Goal: Task Accomplishment & Management: Complete application form

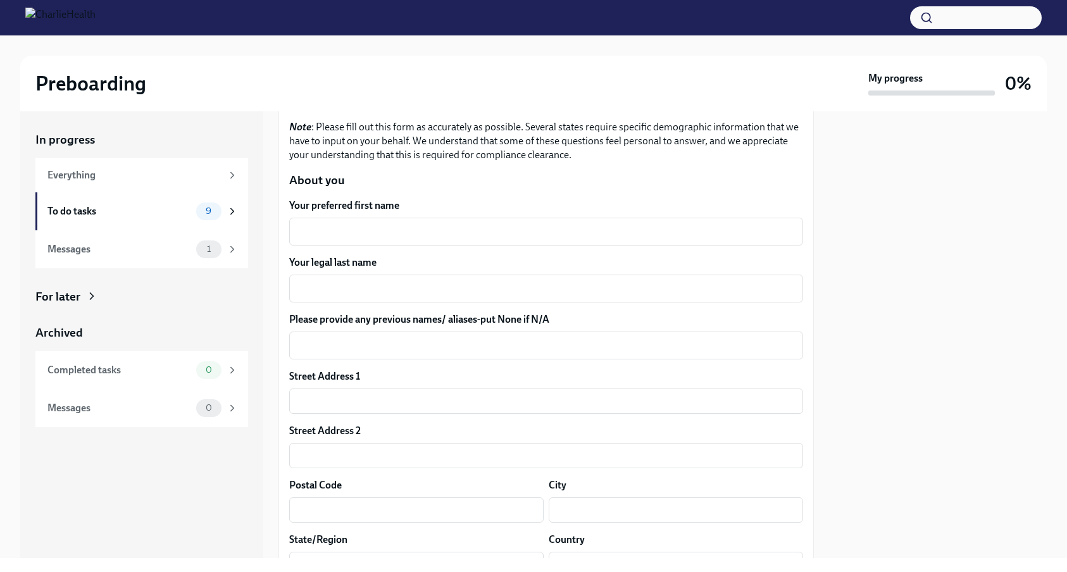
scroll to position [115, 0]
click at [348, 229] on textarea "Your preferred first name" at bounding box center [546, 230] width 499 height 15
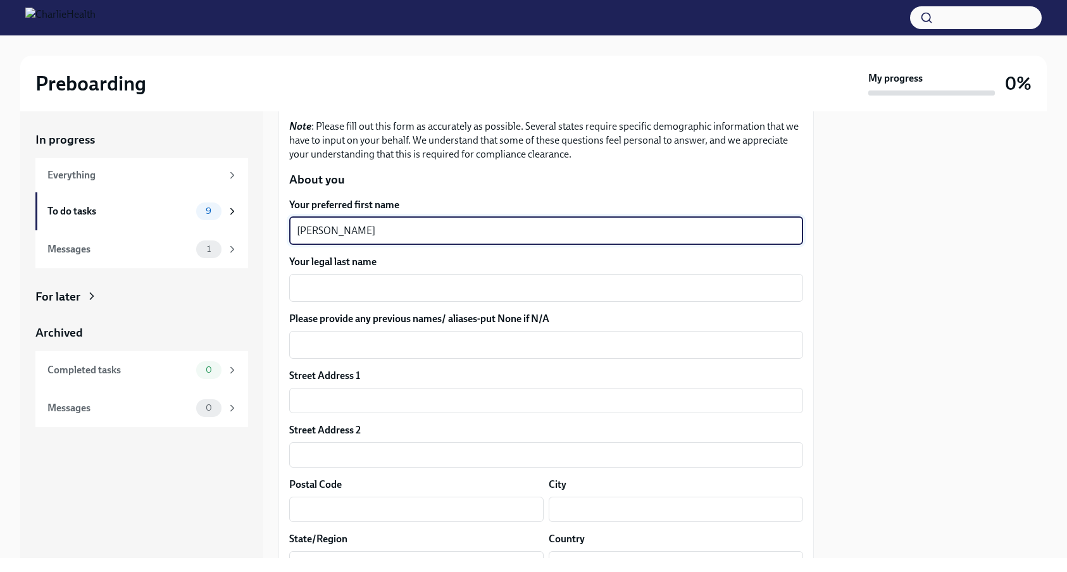
type textarea "[PERSON_NAME]"
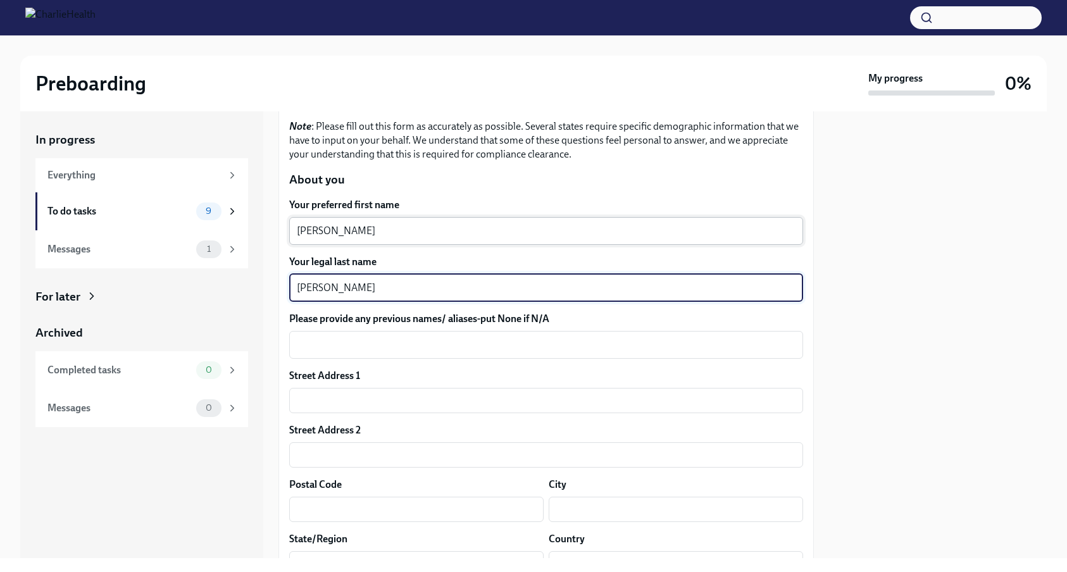
type textarea "[PERSON_NAME]"
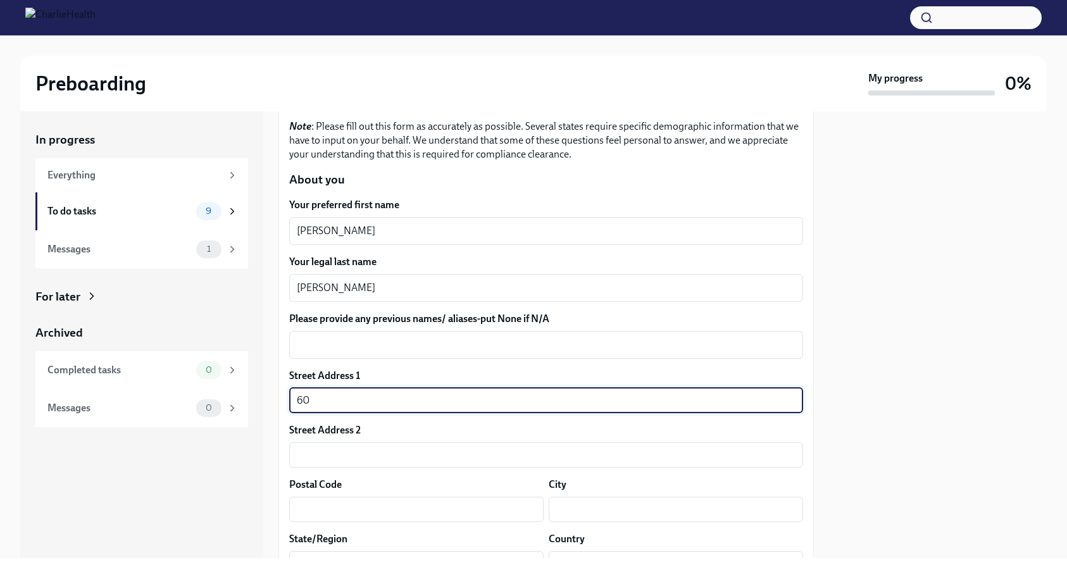
type input "[STREET_ADDRESS]"
type input "07040"
type input "Maplewood"
type input "NJ"
type input "US"
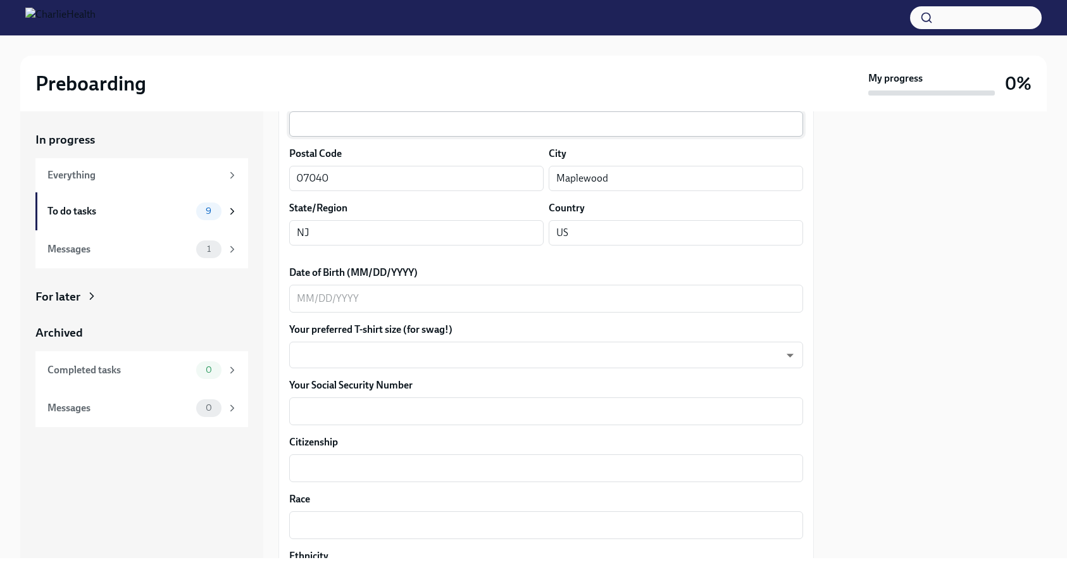
scroll to position [464, 0]
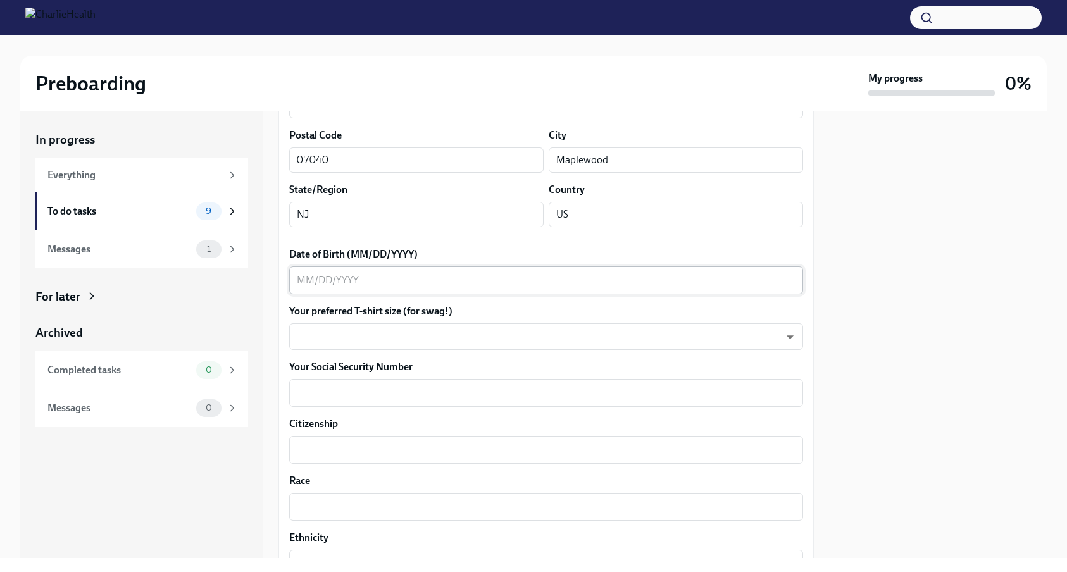
click at [391, 291] on div "x ​" at bounding box center [546, 280] width 514 height 28
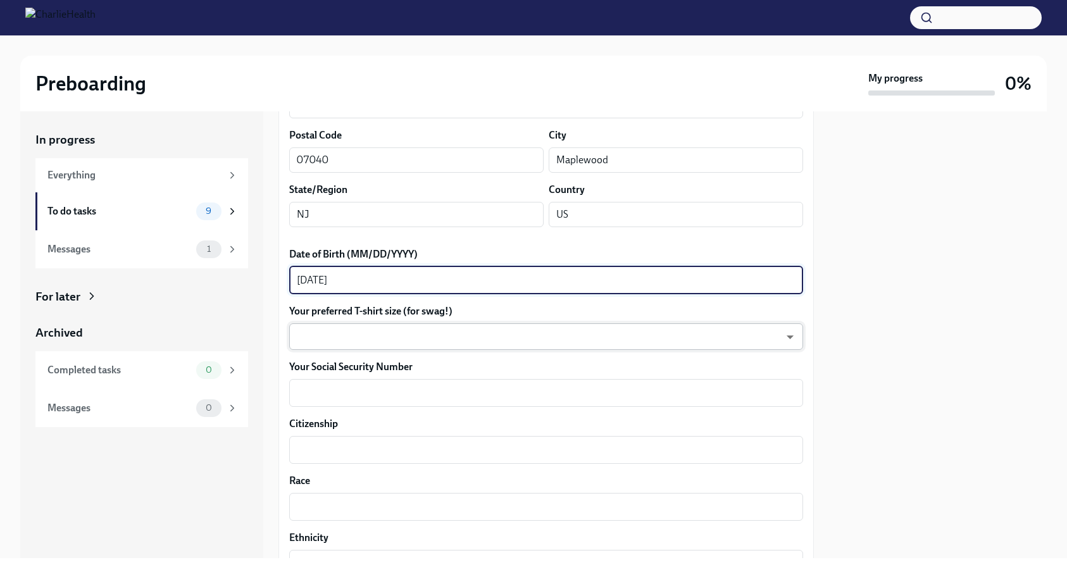
type textarea "[DATE]"
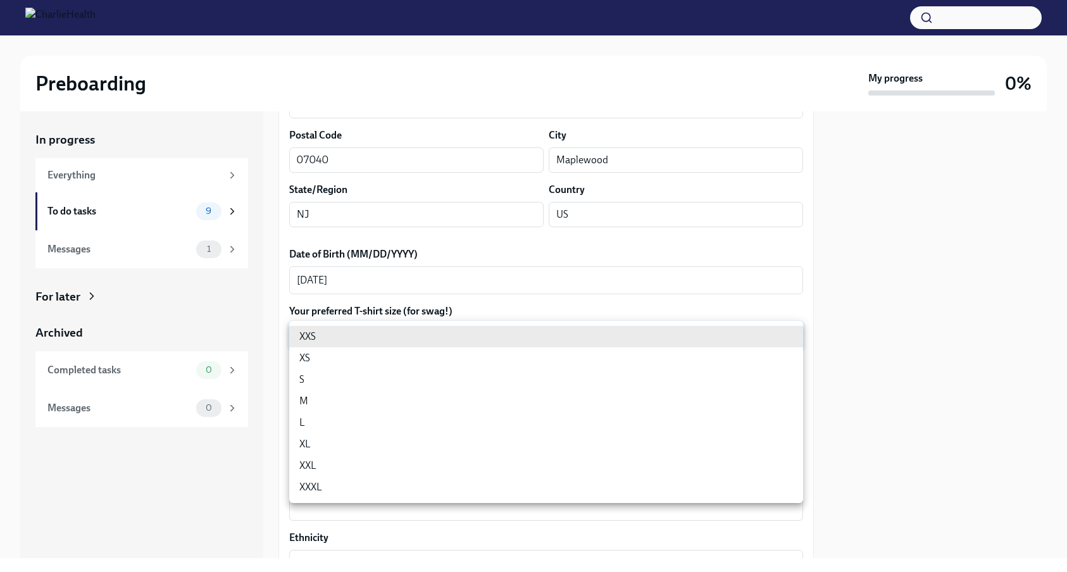
click at [408, 345] on body "Preboarding My progress 0% In progress Everything To do tasks 9 Messages 1 For …" at bounding box center [533, 286] width 1067 height 572
click at [360, 460] on li "XXL" at bounding box center [546, 466] width 514 height 22
type input "ojXKLDMTY"
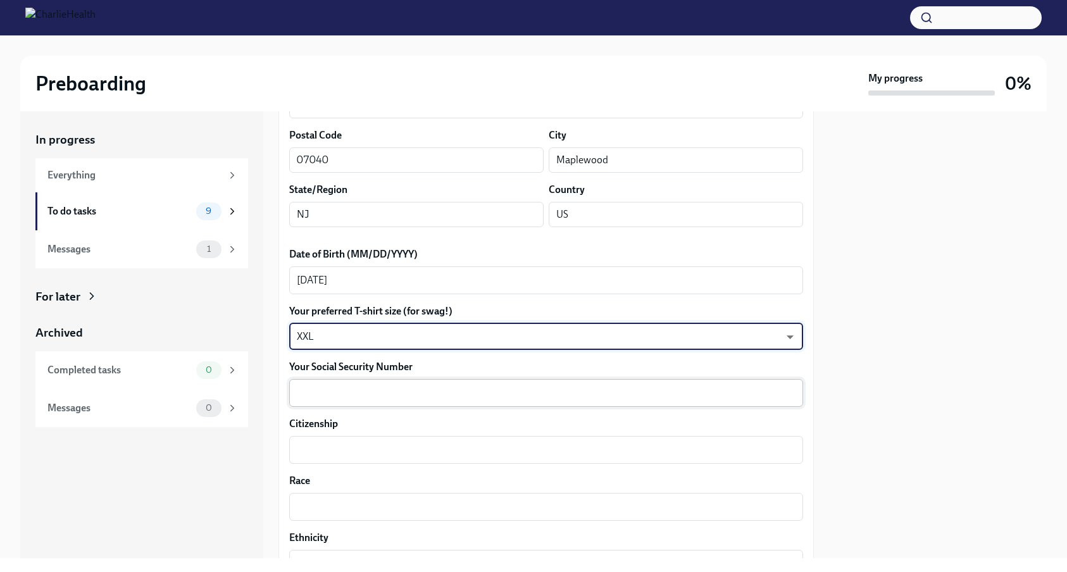
click at [364, 392] on textarea "Your Social Security Number" at bounding box center [546, 392] width 499 height 15
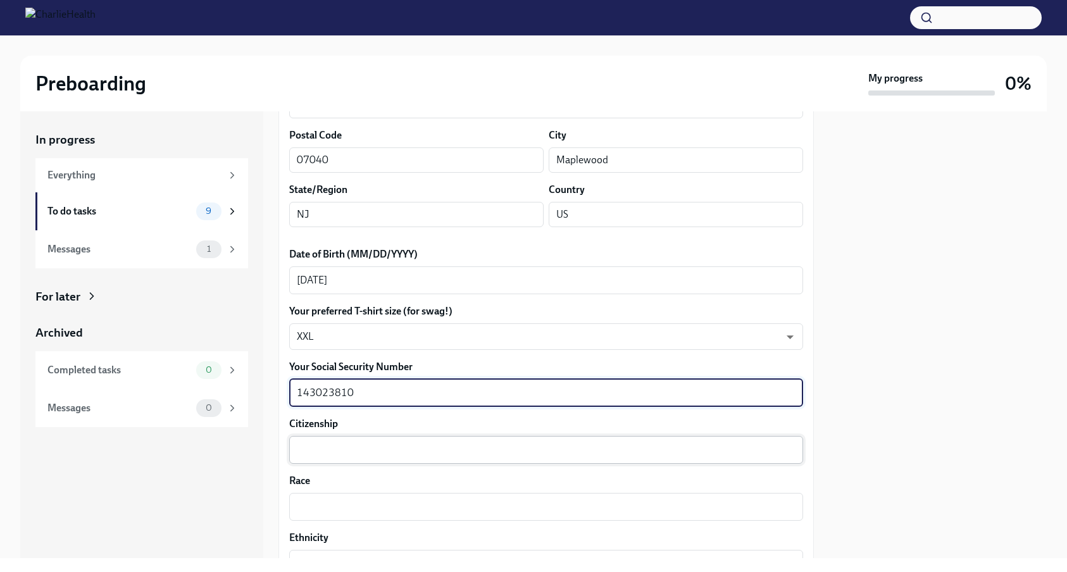
type textarea "143023810"
click at [352, 441] on div "x ​" at bounding box center [546, 450] width 514 height 28
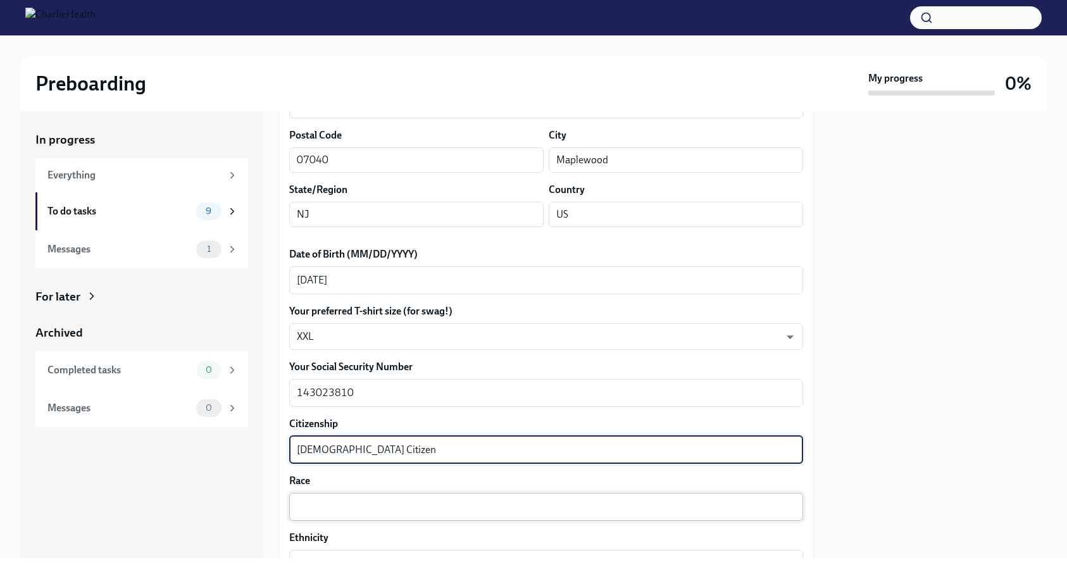
type textarea "[DEMOGRAPHIC_DATA] Citizen"
click at [323, 503] on textarea "Race" at bounding box center [546, 506] width 499 height 15
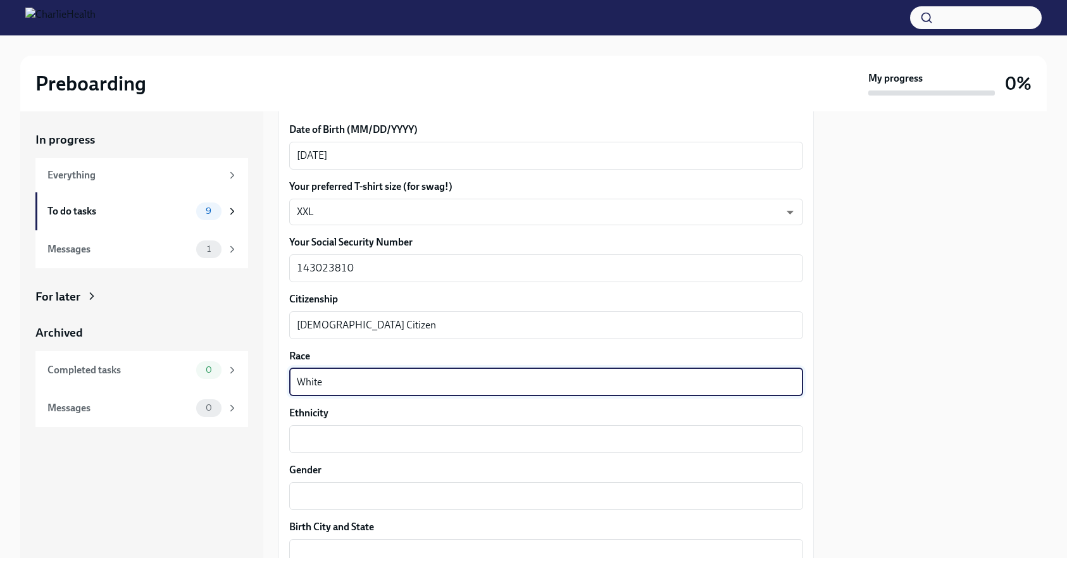
scroll to position [620, 0]
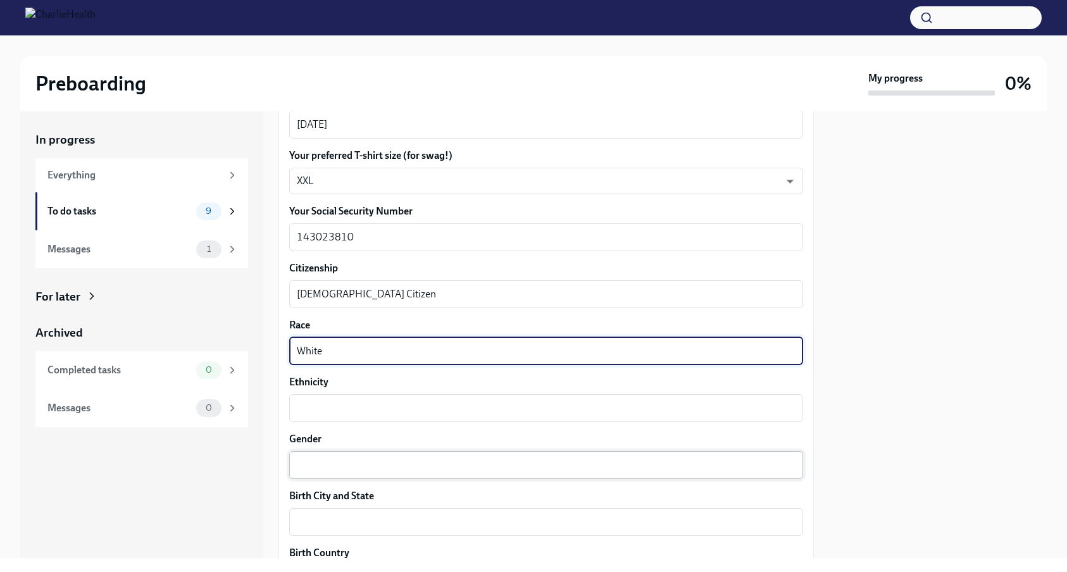
type textarea "White"
click at [333, 465] on textarea "Gender" at bounding box center [546, 464] width 499 height 15
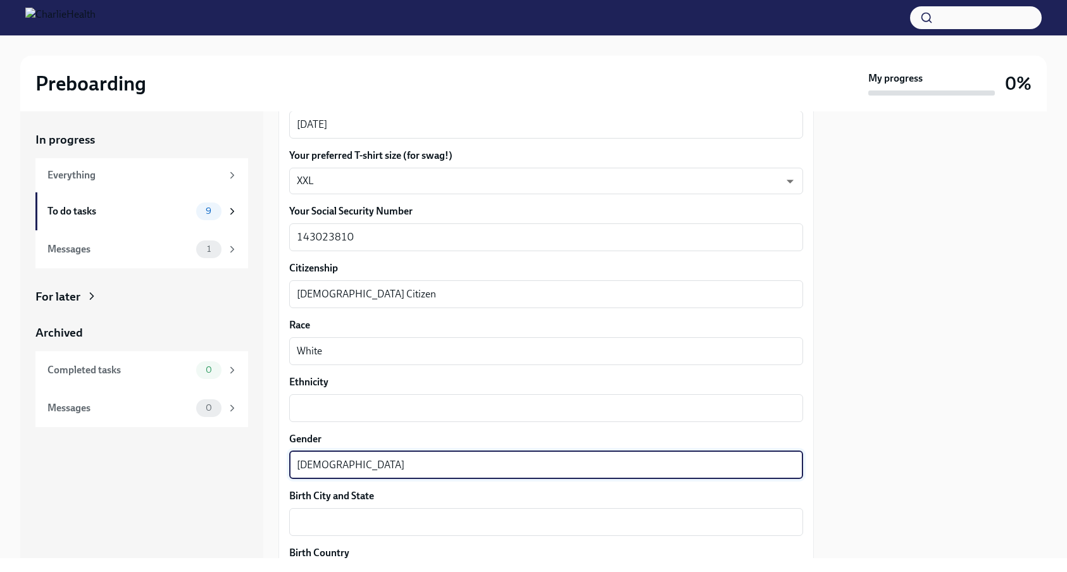
type textarea "[DEMOGRAPHIC_DATA]"
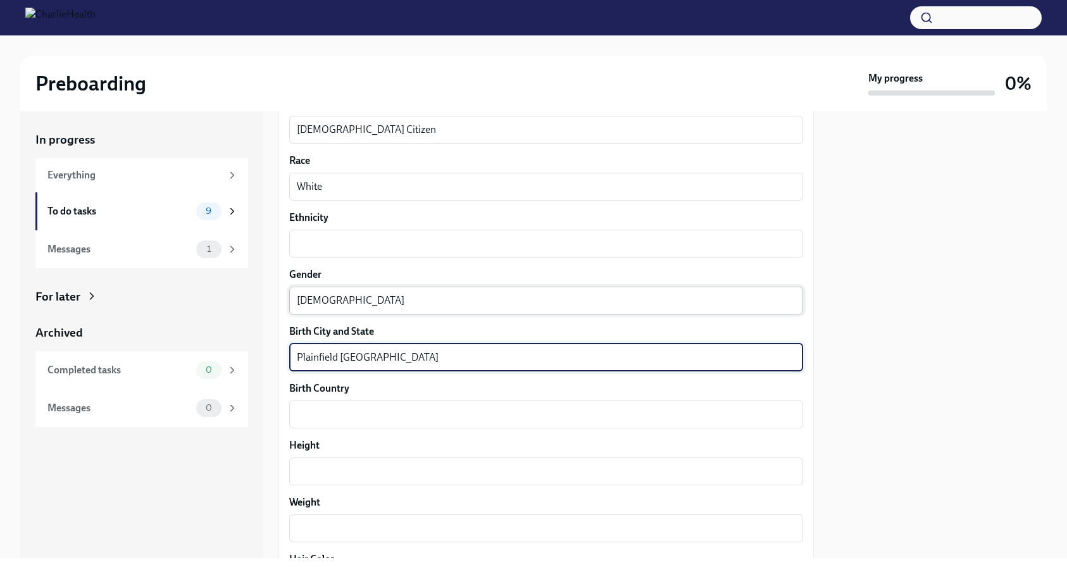
scroll to position [804, 0]
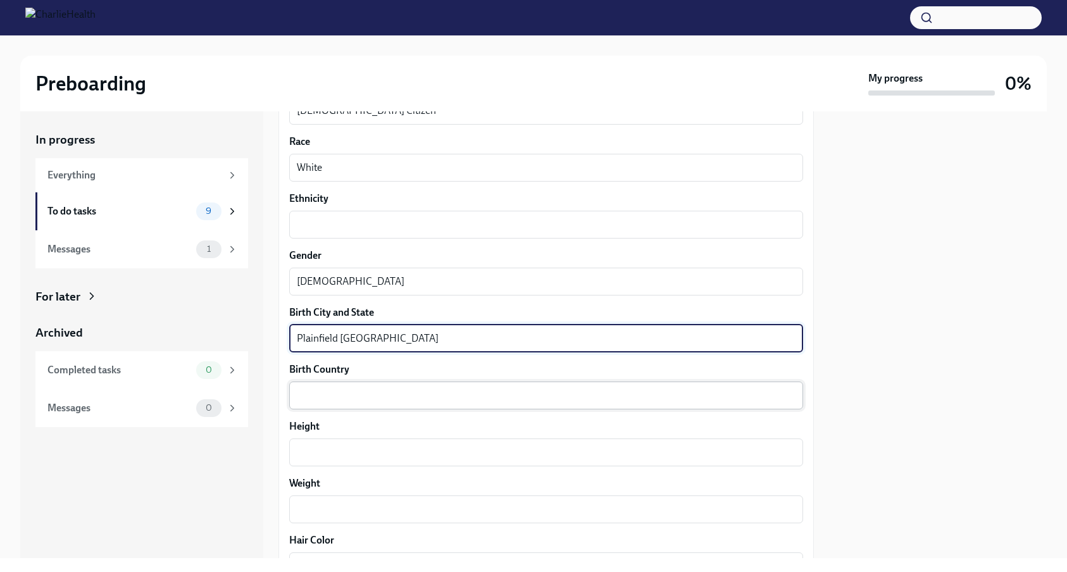
type textarea "Plainfield [GEOGRAPHIC_DATA]"
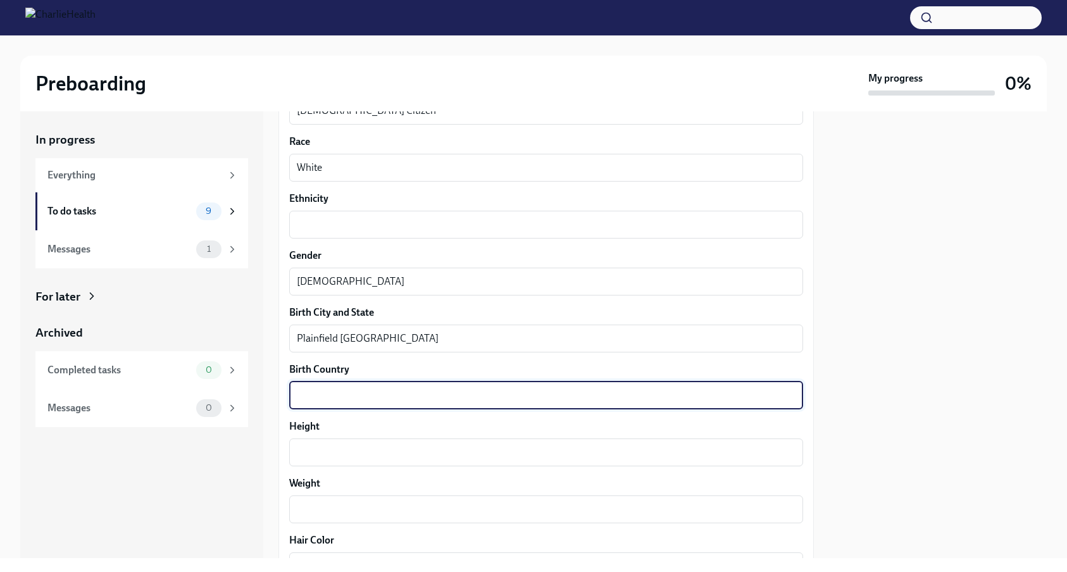
click at [357, 402] on textarea "Birth Country" at bounding box center [546, 395] width 499 height 15
click at [327, 504] on textarea "Weight" at bounding box center [546, 509] width 499 height 15
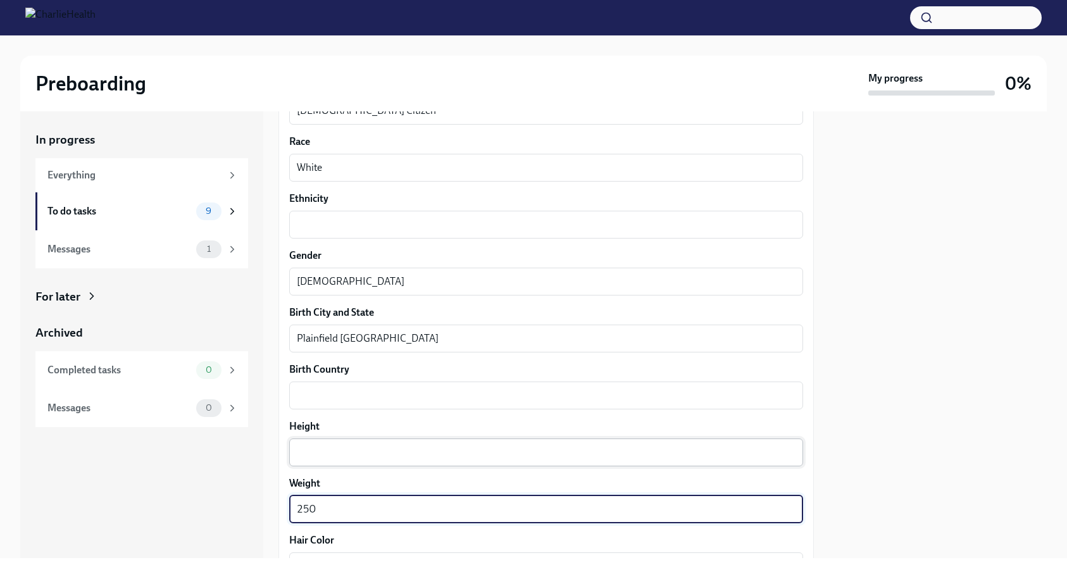
type textarea "250"
click at [341, 442] on div "x ​" at bounding box center [546, 452] width 514 height 28
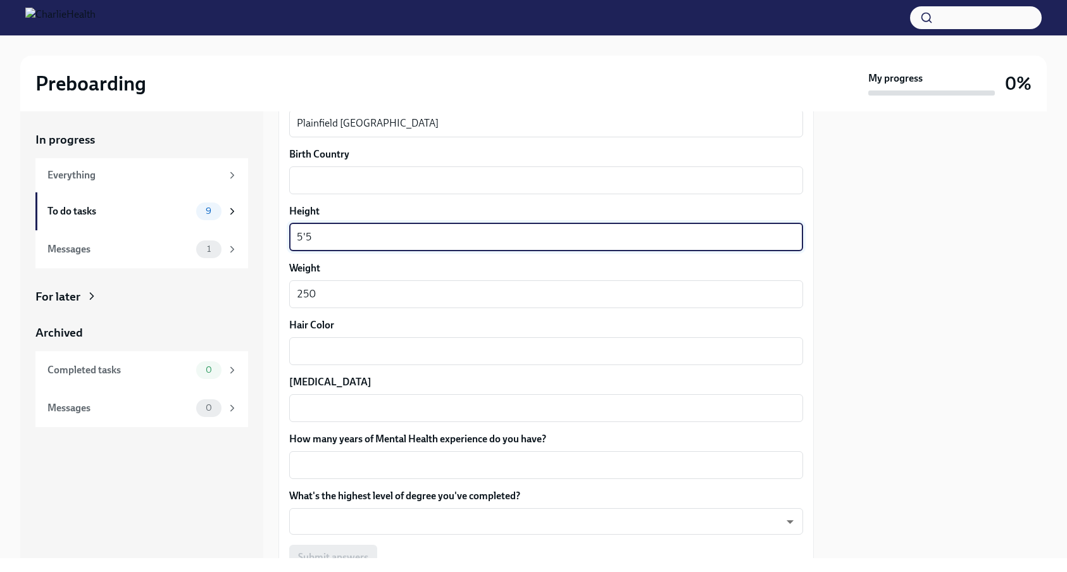
scroll to position [1022, 0]
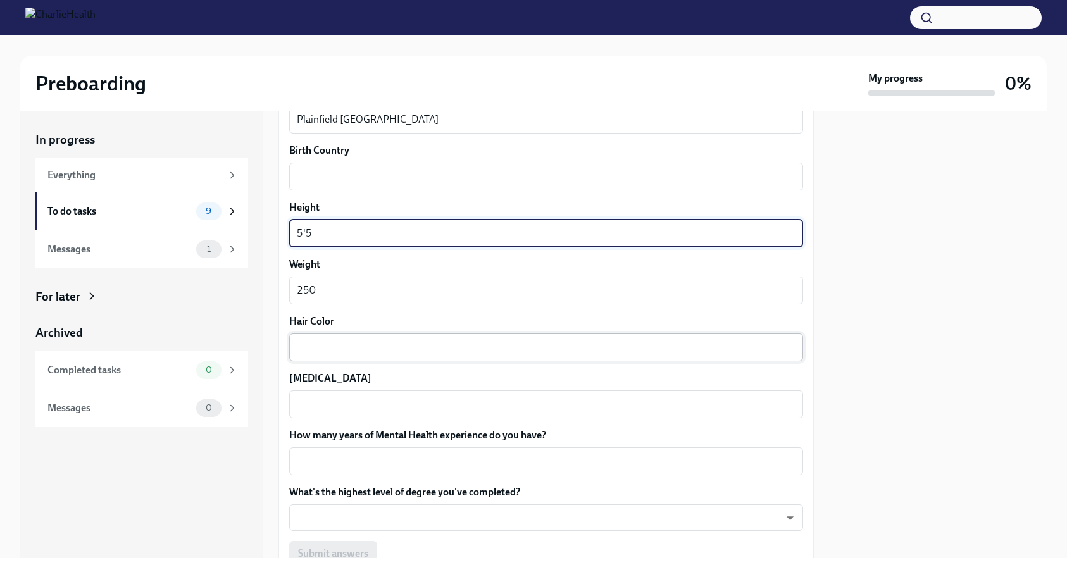
type textarea "5'5"
click at [332, 349] on textarea "Hair Color" at bounding box center [546, 347] width 499 height 15
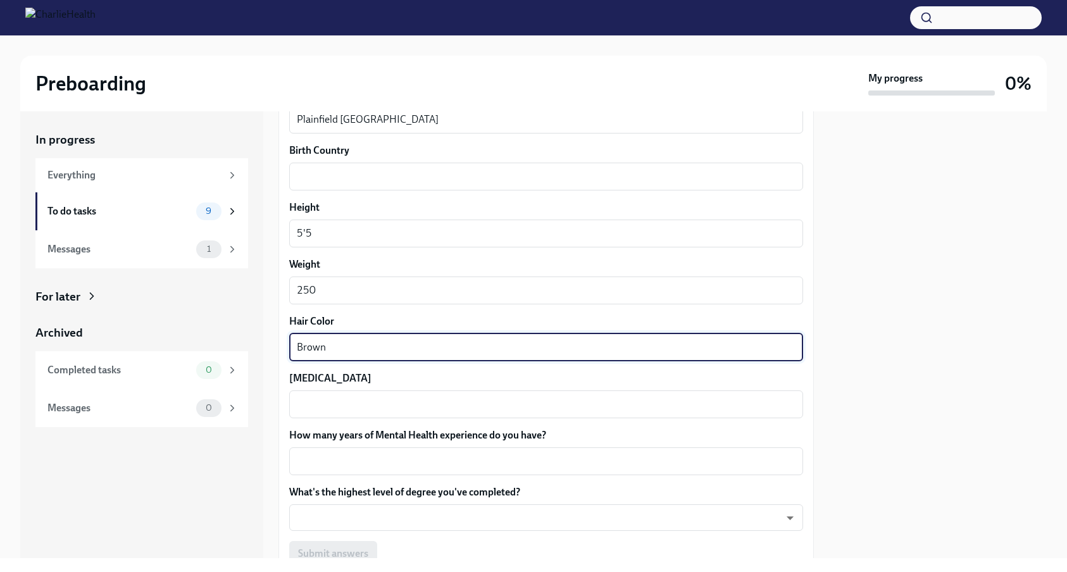
type textarea "Brown"
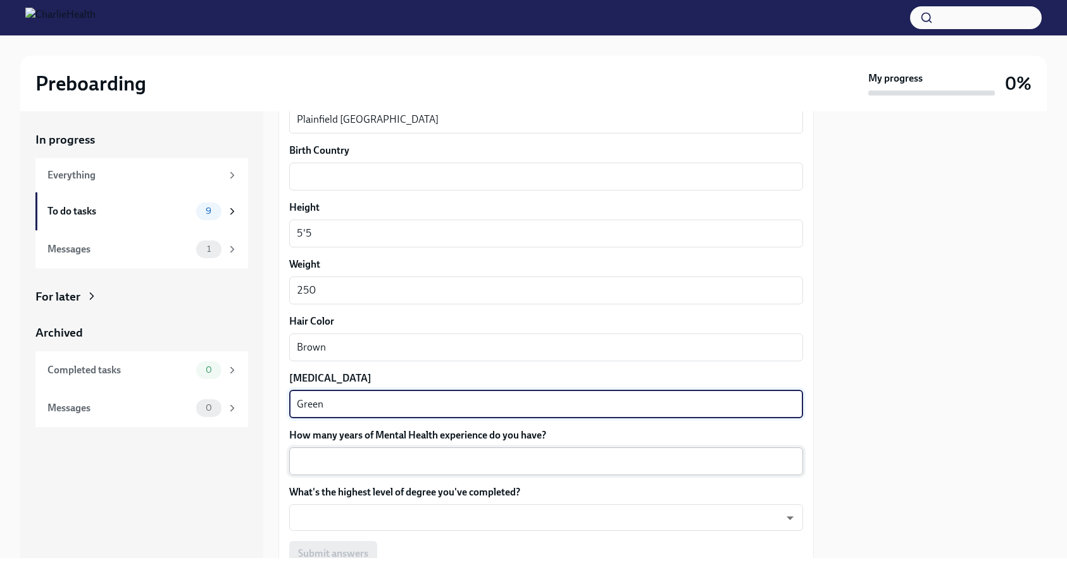
type textarea "Green"
click at [357, 469] on div "x ​" at bounding box center [546, 461] width 514 height 28
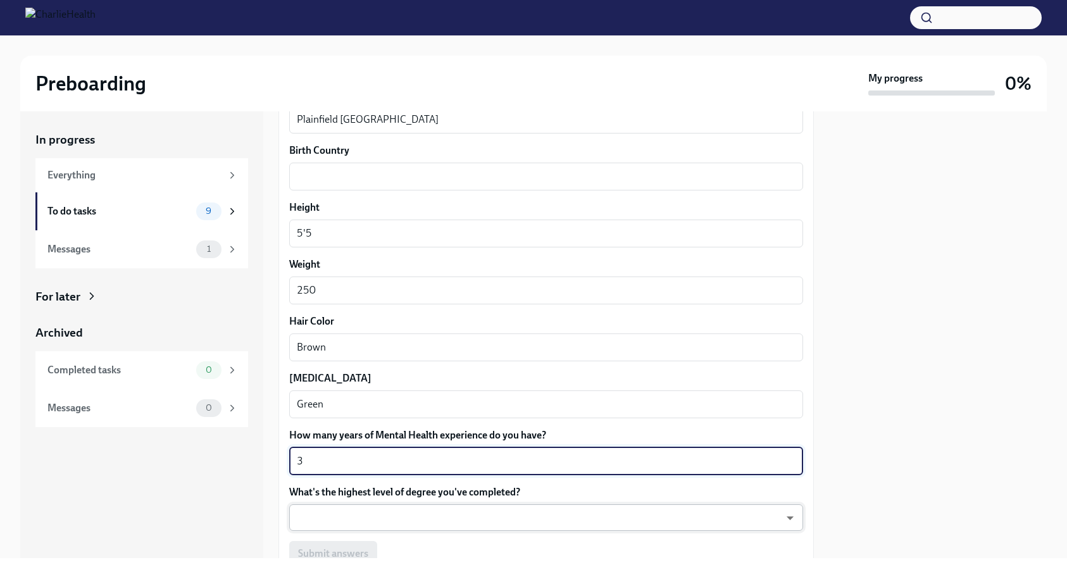
type textarea "3"
click at [380, 516] on body "Preboarding My progress 0% In progress Everything To do tasks 9 Messages 1 For …" at bounding box center [533, 286] width 1067 height 572
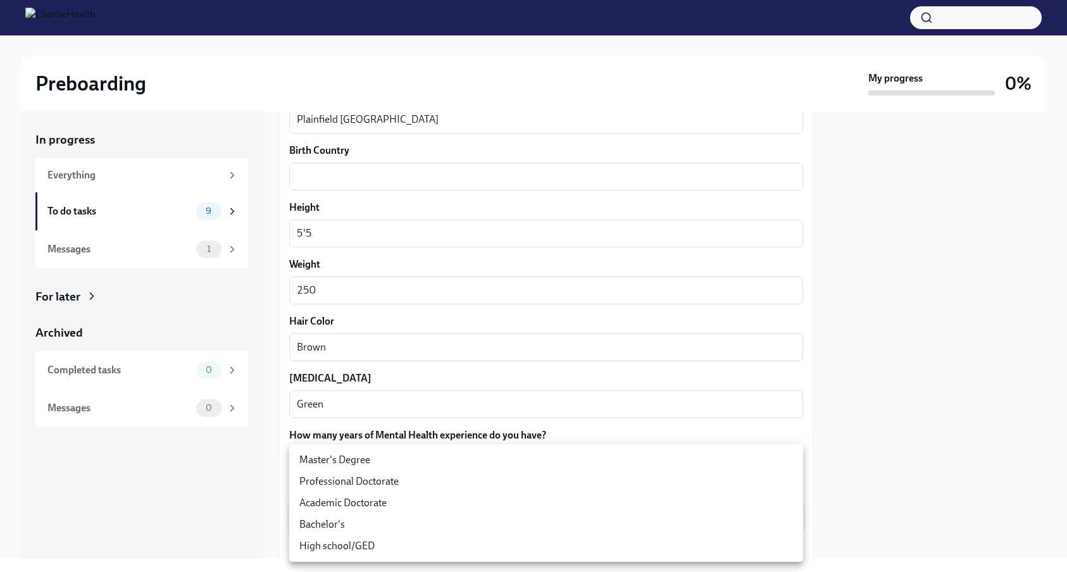
click at [380, 462] on li "Master's Degree" at bounding box center [546, 460] width 514 height 22
type input "2vBr-ghkD"
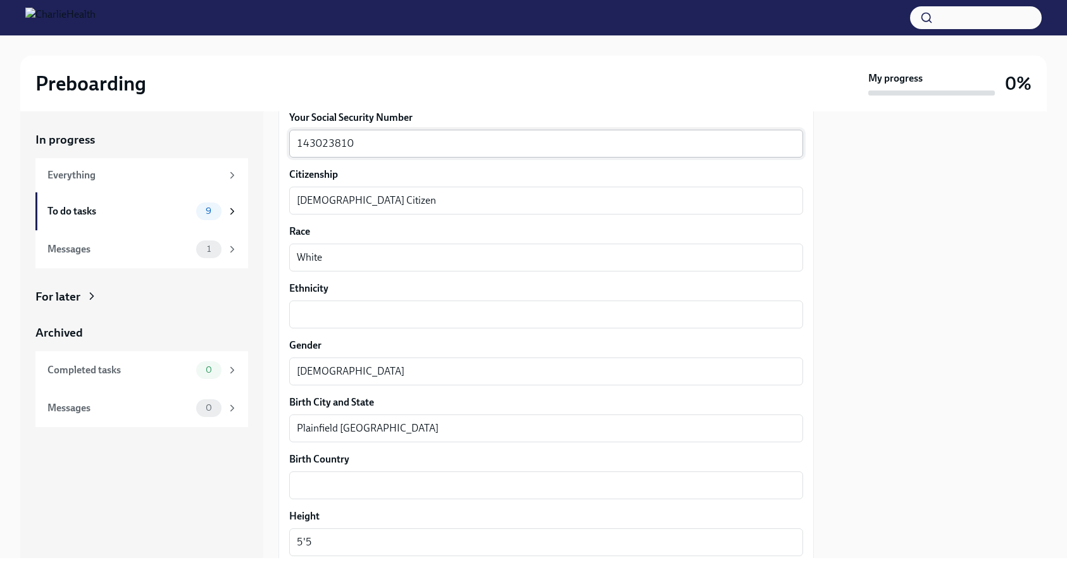
scroll to position [1122, 0]
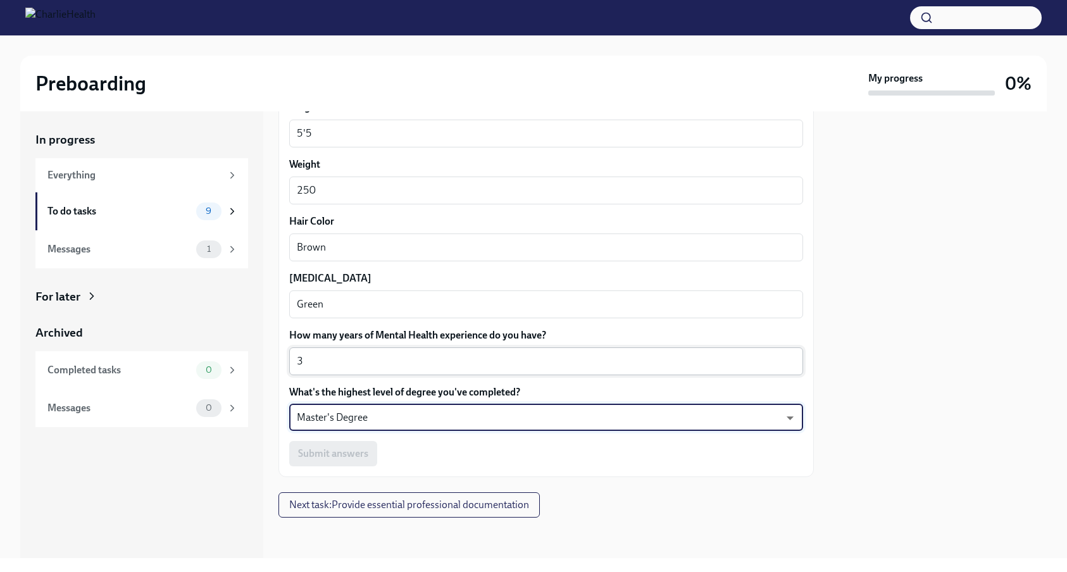
click at [389, 359] on textarea "3" at bounding box center [546, 361] width 499 height 15
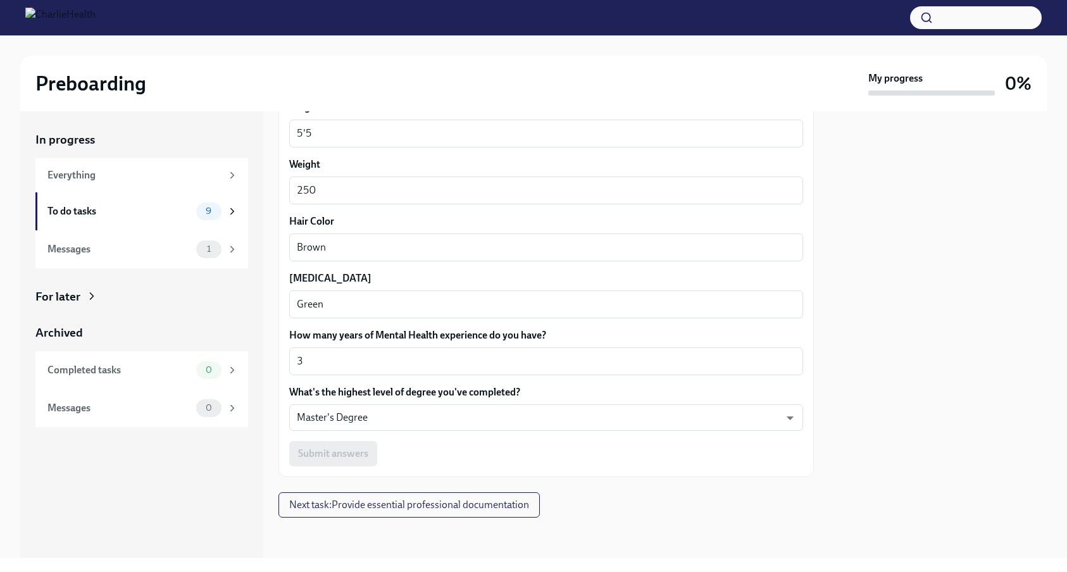
click at [336, 449] on div "Submit answers" at bounding box center [546, 453] width 514 height 25
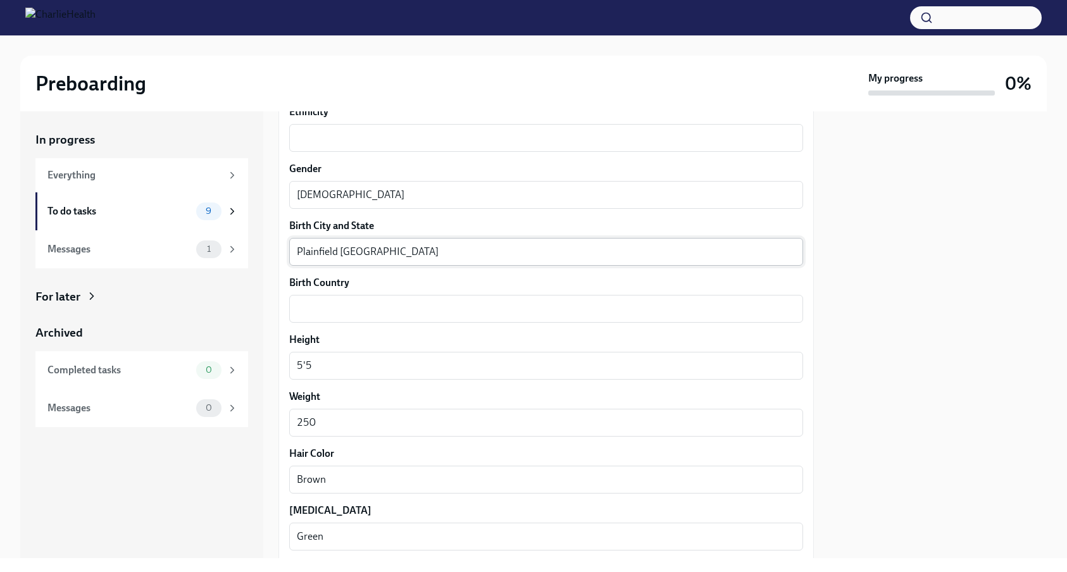
scroll to position [889, 0]
click at [337, 311] on textarea "Birth Country" at bounding box center [546, 309] width 499 height 15
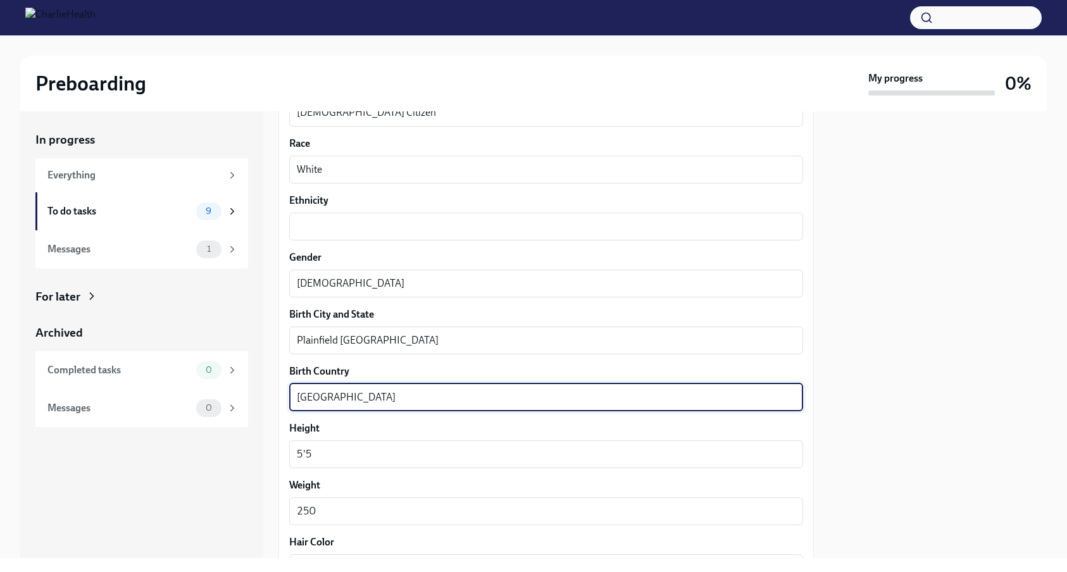
scroll to position [750, 0]
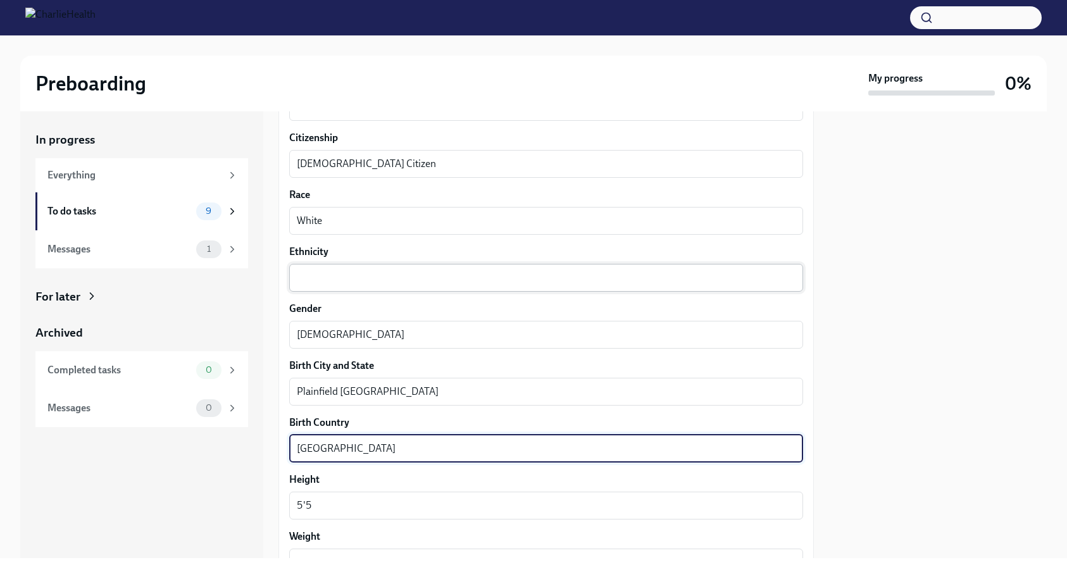
type textarea "[GEOGRAPHIC_DATA]"
click at [335, 282] on textarea "Ethnicity" at bounding box center [546, 277] width 499 height 15
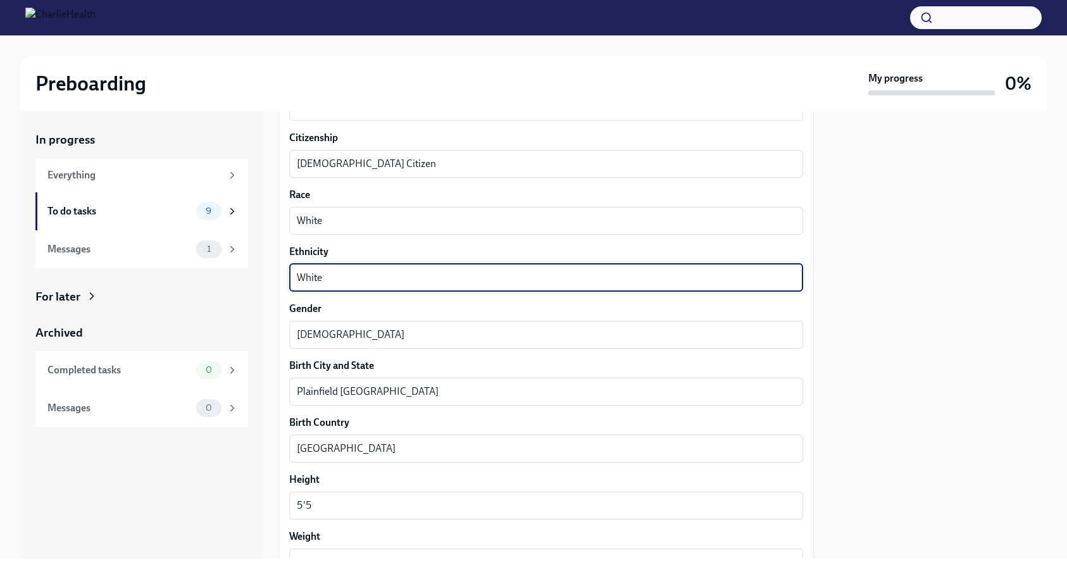
scroll to position [1122, 0]
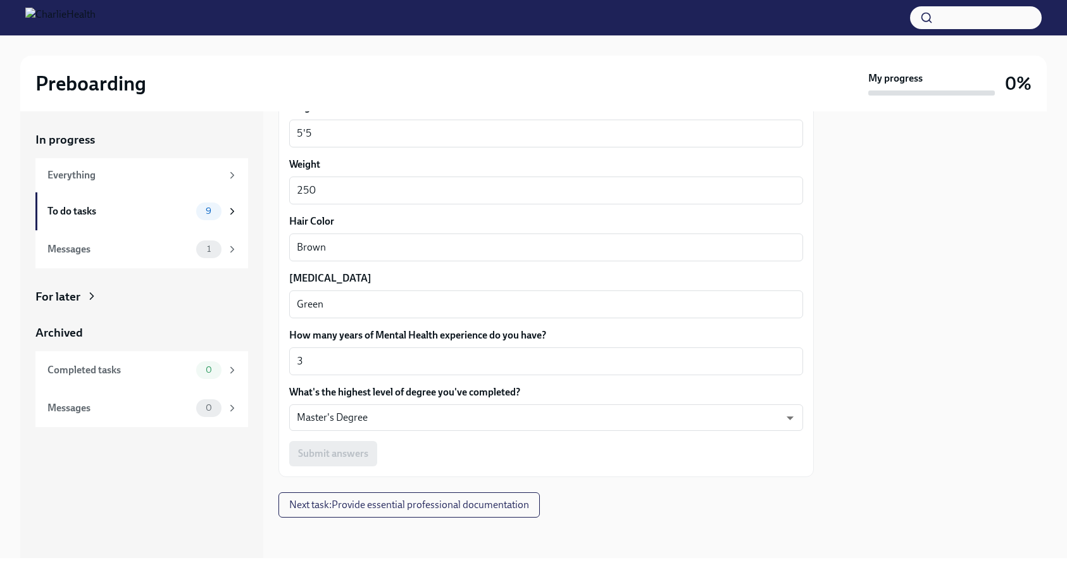
type textarea "White"
click at [407, 462] on div "Submit answers" at bounding box center [546, 453] width 514 height 25
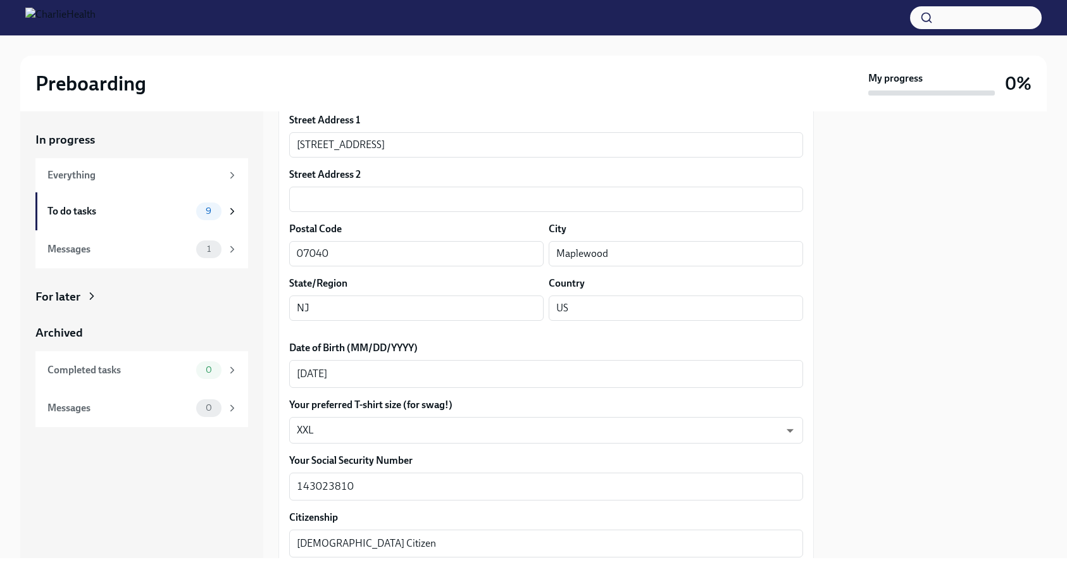
scroll to position [368, 0]
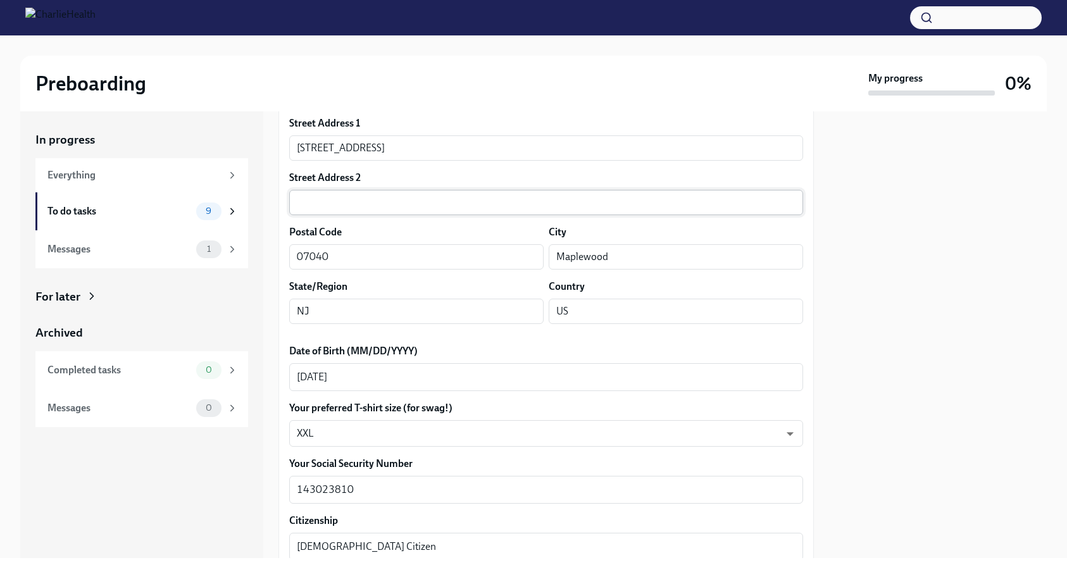
click at [399, 202] on input "text" at bounding box center [546, 202] width 514 height 25
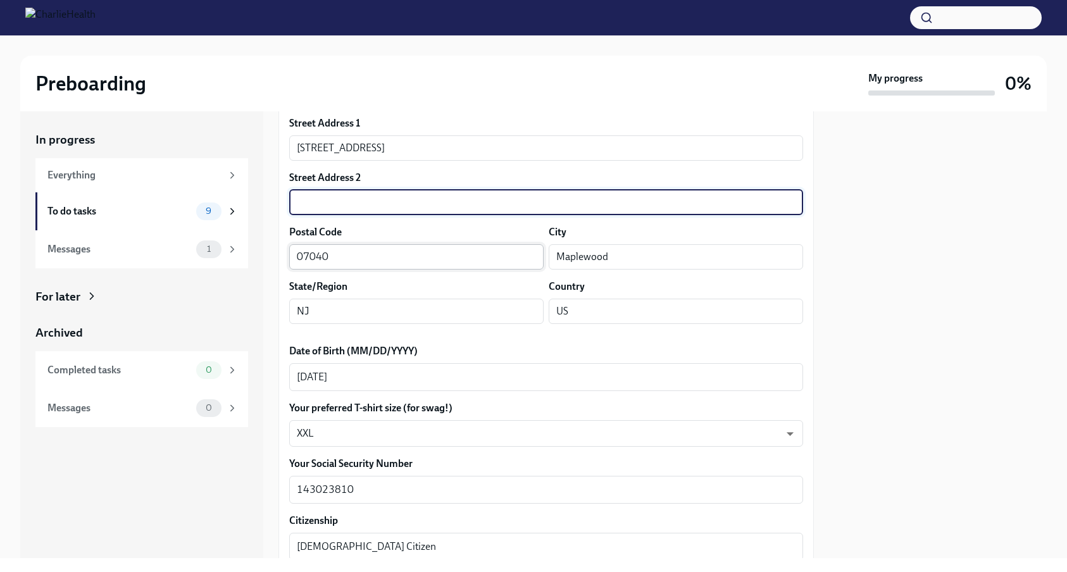
click at [461, 254] on input "07040" at bounding box center [416, 256] width 254 height 25
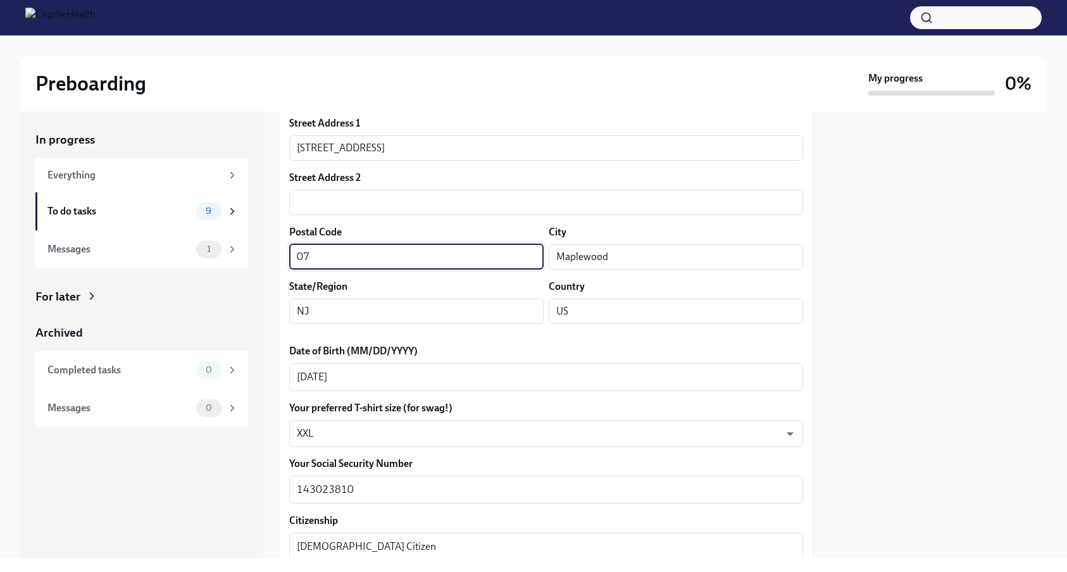
type input "0"
type input "07040"
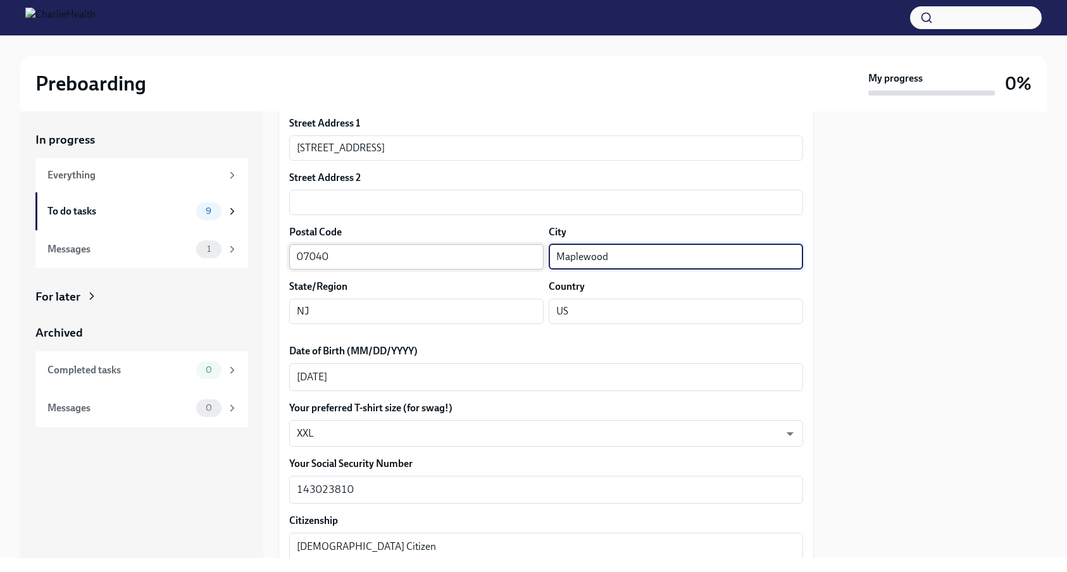
drag, startPoint x: 693, startPoint y: 268, endPoint x: 500, endPoint y: 247, distance: 194.1
click at [500, 280] on div "Postal Code 07040 ​ City [GEOGRAPHIC_DATA] ​" at bounding box center [546, 302] width 514 height 44
type input "Maplewood"
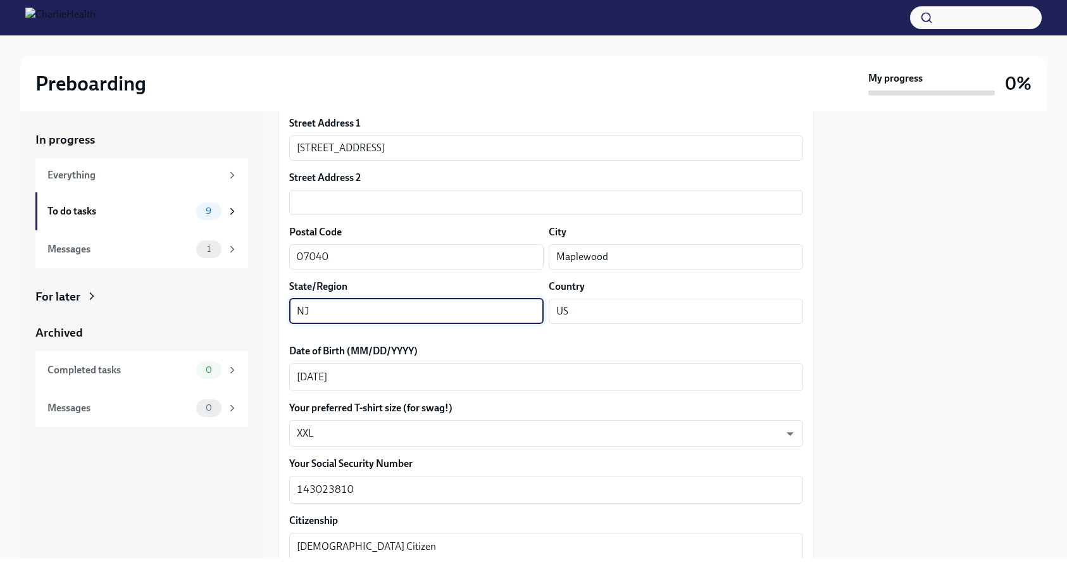
click at [366, 299] on input "NJ" at bounding box center [416, 311] width 254 height 25
drag, startPoint x: 341, startPoint y: 313, endPoint x: 242, endPoint y: 313, distance: 99.3
click at [242, 313] on div "In progress Everything To do tasks 9 Messages 1 For later Archived Completed ta…" at bounding box center [533, 334] width 1026 height 447
type input "NJ"
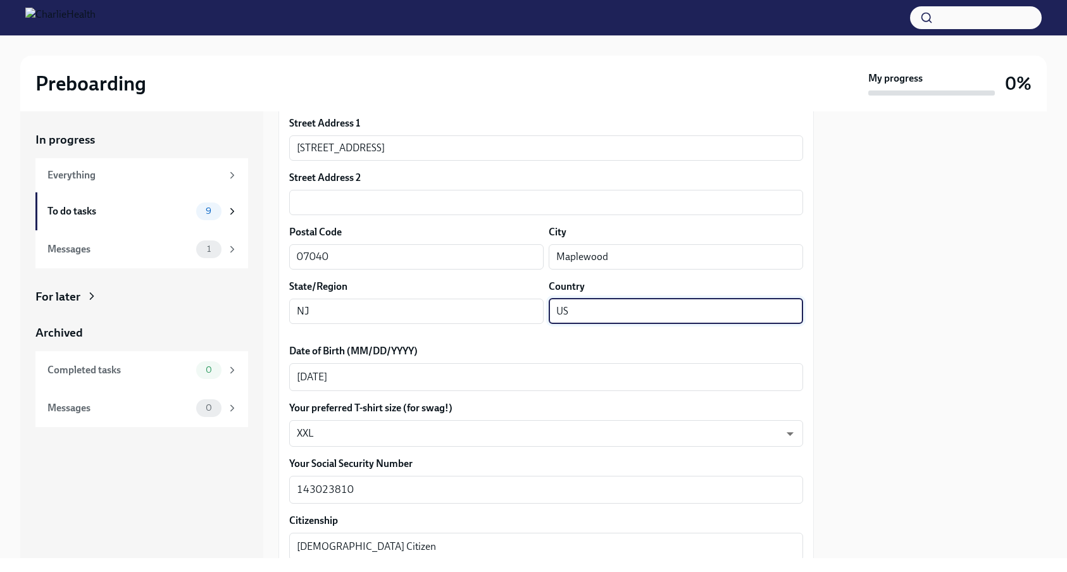
click at [636, 301] on input "US" at bounding box center [676, 311] width 254 height 25
click at [630, 307] on input "US" at bounding box center [676, 311] width 254 height 25
type input "U"
type input "US"
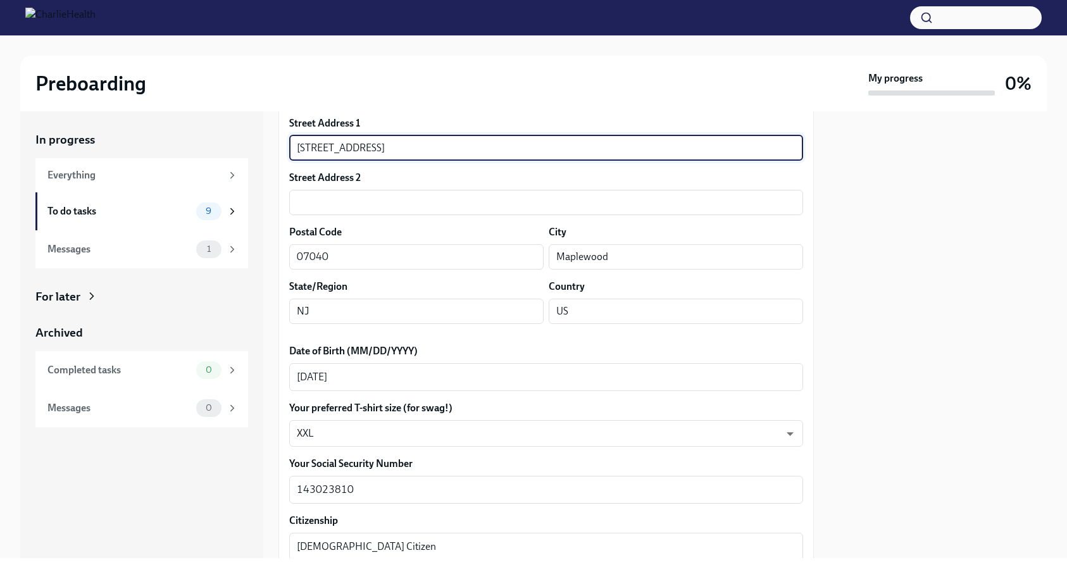
click at [379, 151] on input "[STREET_ADDRESS]" at bounding box center [546, 147] width 514 height 25
type input "6"
type input "[STREET_ADDRESS]"
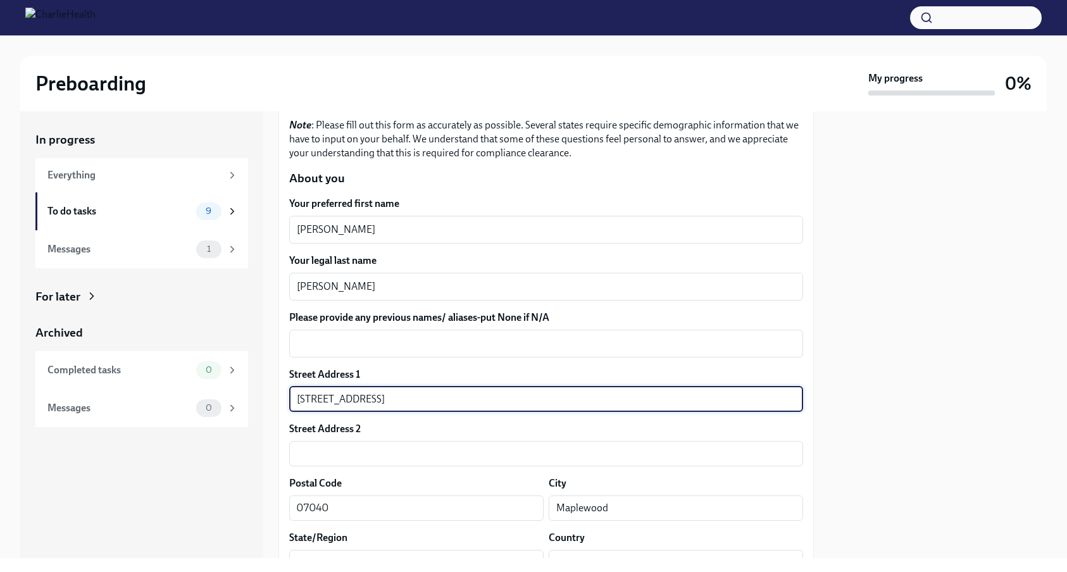
scroll to position [111, 0]
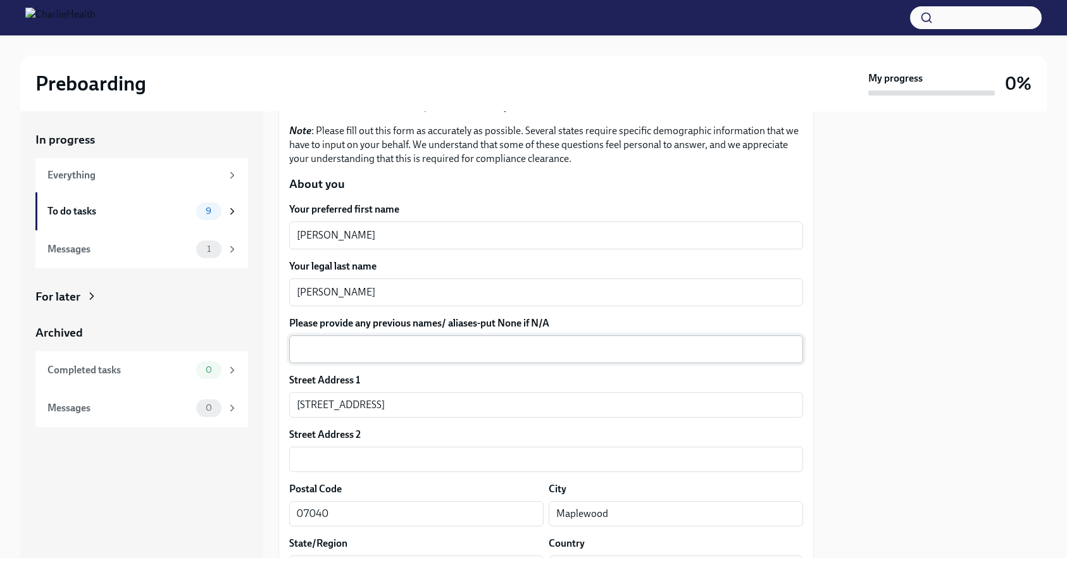
click at [459, 355] on textarea "Please provide any previous names/ aliases-put None if N/A" at bounding box center [546, 349] width 499 height 15
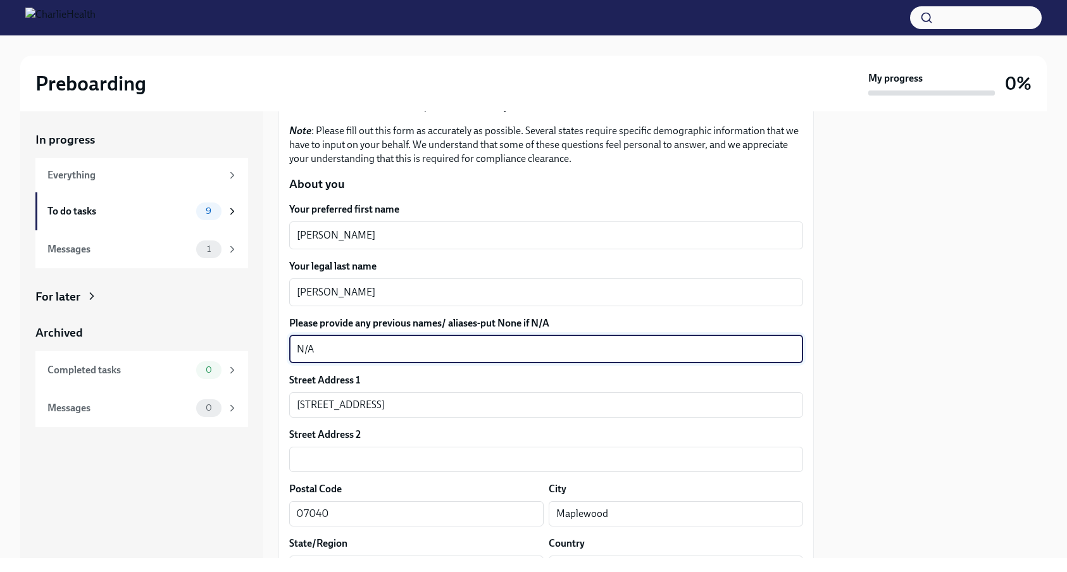
type textarea "N/A"
click at [549, 318] on label "Please provide any previous names/ aliases-put None if N/A" at bounding box center [546, 323] width 514 height 14
click at [549, 342] on textarea "N/A" at bounding box center [546, 349] width 499 height 15
click at [857, 301] on div at bounding box center [938, 334] width 218 height 447
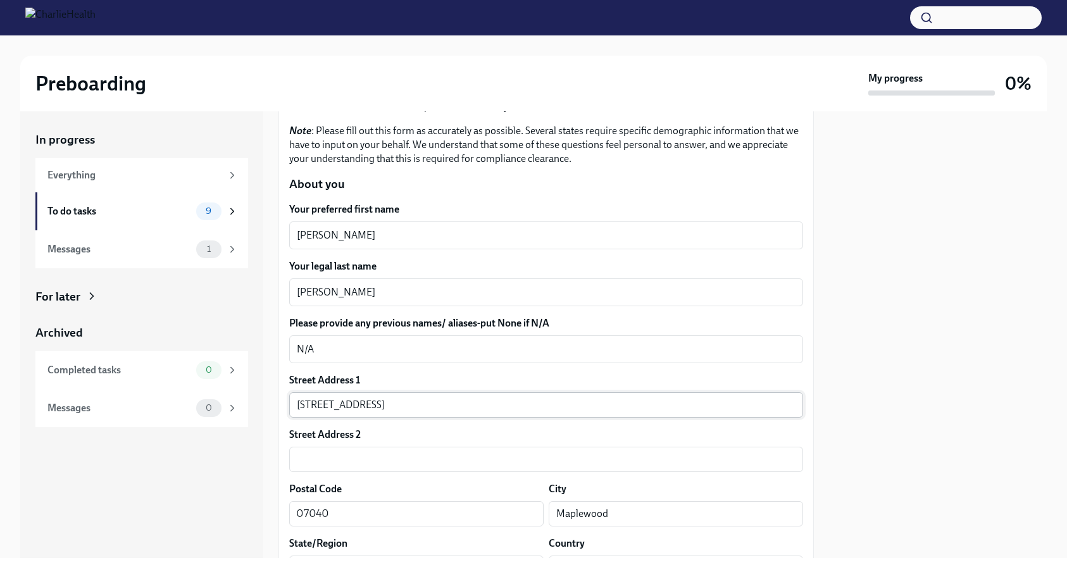
scroll to position [1122, 0]
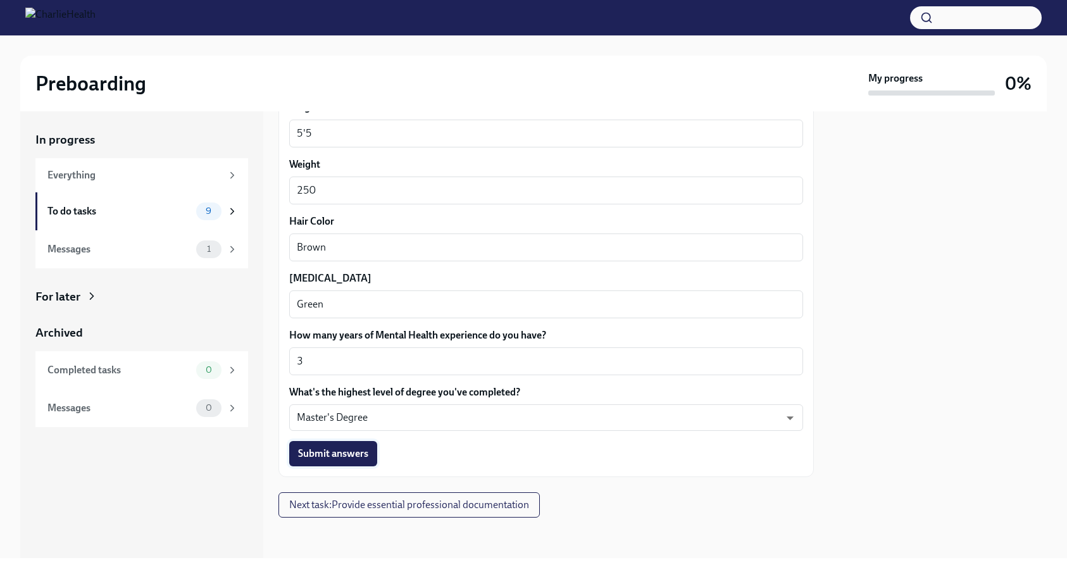
click at [338, 454] on span "Submit answers" at bounding box center [333, 453] width 70 height 13
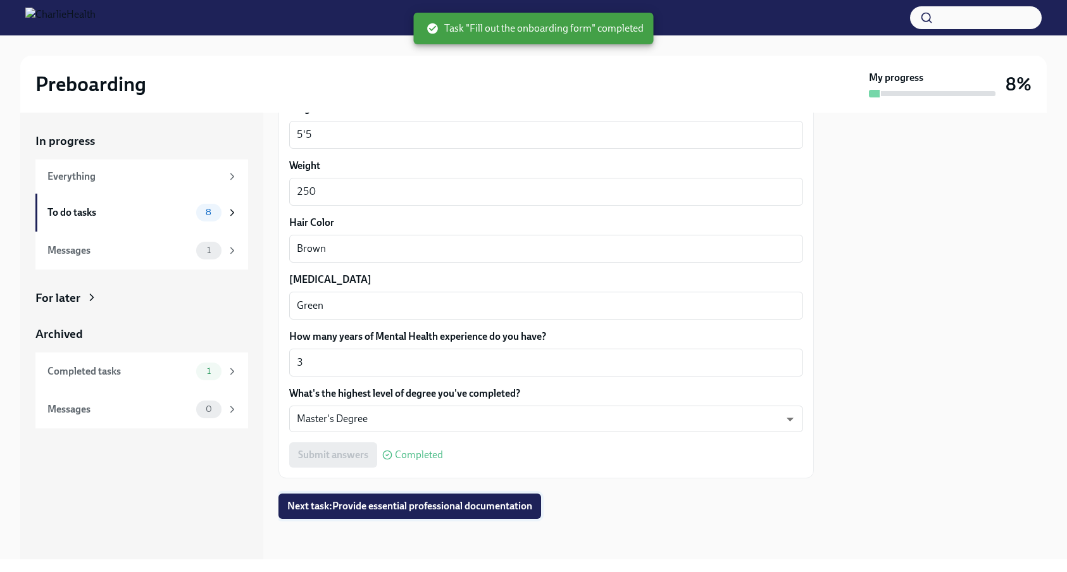
click at [338, 505] on span "Next task : Provide essential professional documentation" at bounding box center [409, 506] width 245 height 13
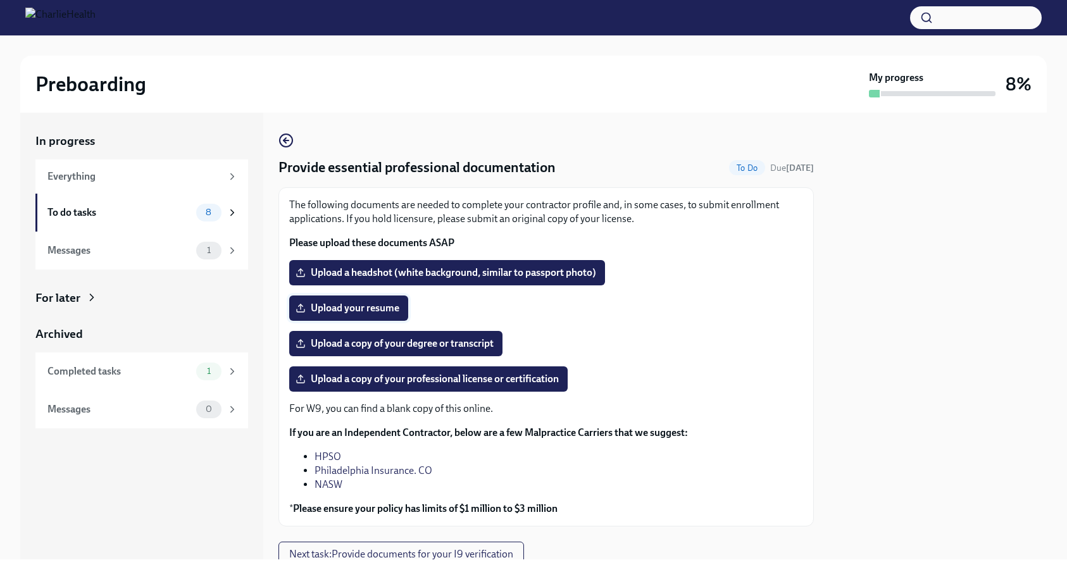
click at [345, 306] on span "Upload your resume" at bounding box center [348, 308] width 101 height 13
click at [0, 0] on input "Upload your resume" at bounding box center [0, 0] width 0 height 0
